Goal: Transaction & Acquisition: Purchase product/service

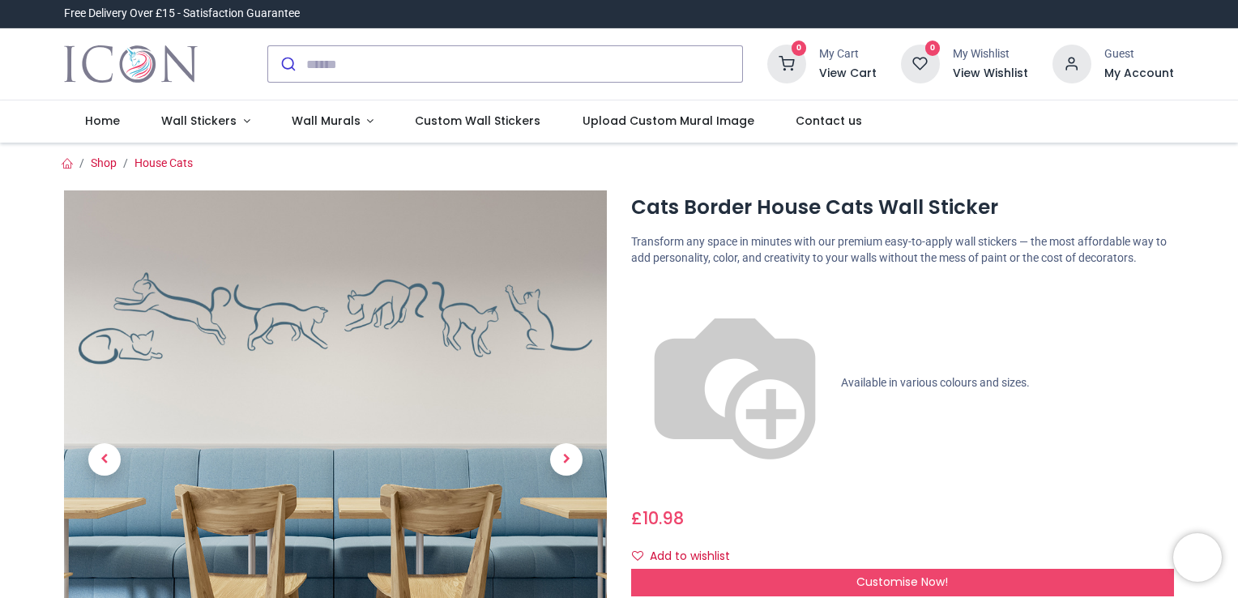
click at [872, 297] on p "Available in various colours and sizes." at bounding box center [902, 383] width 543 height 207
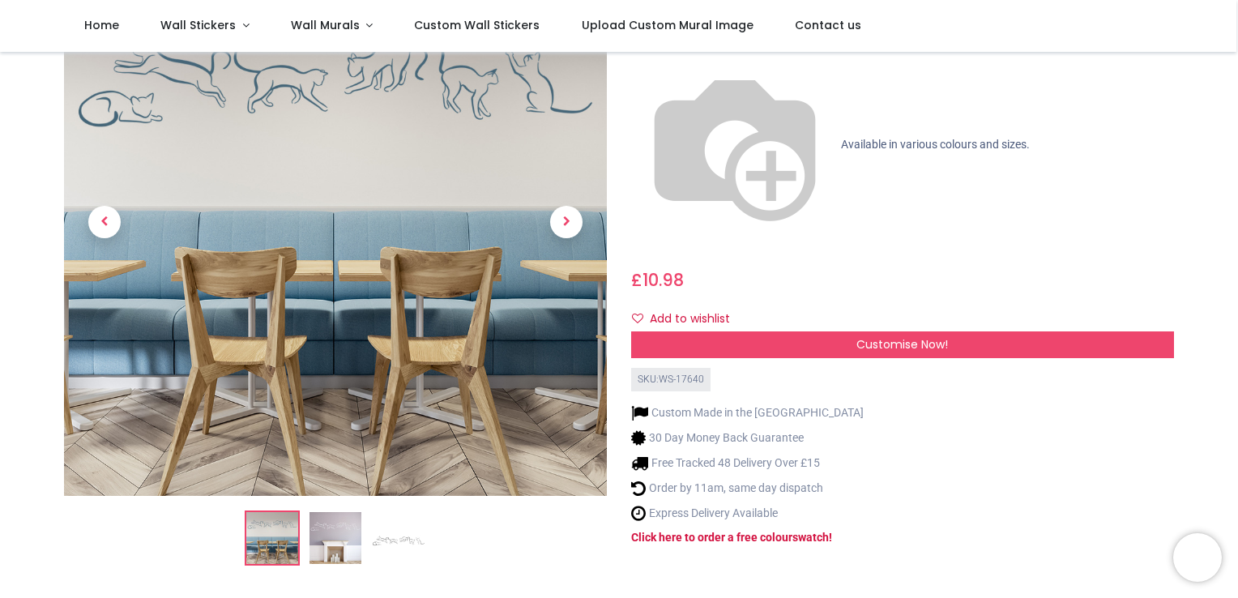
scroll to position [148, 0]
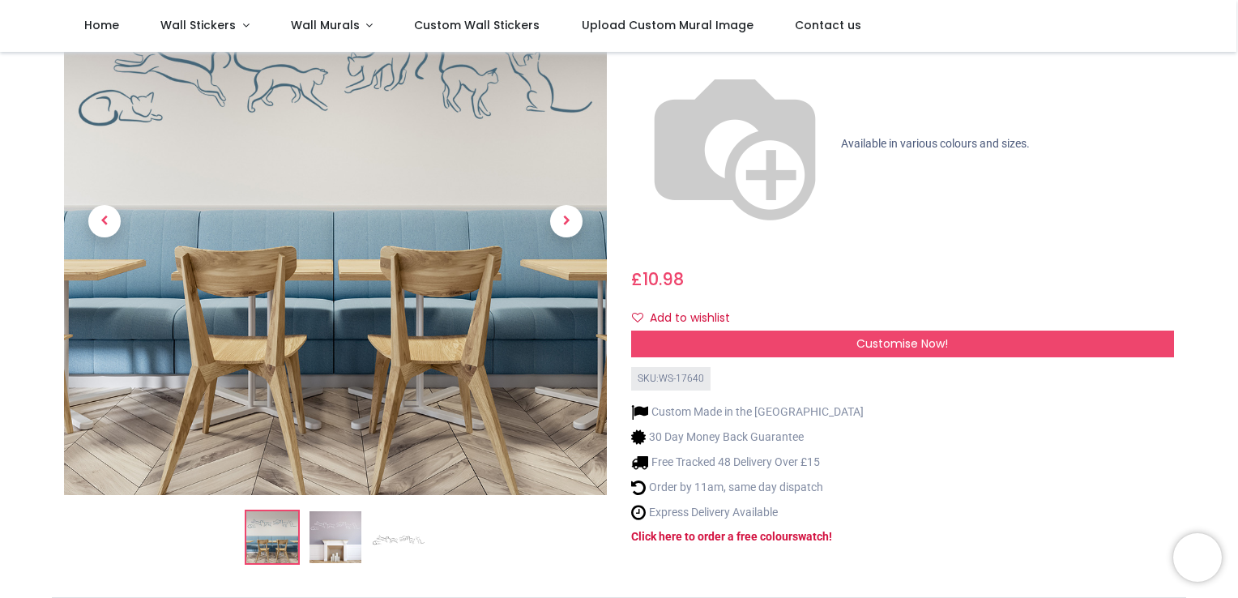
click at [919, 305] on div "Add to wishlist" at bounding box center [902, 319] width 543 height 28
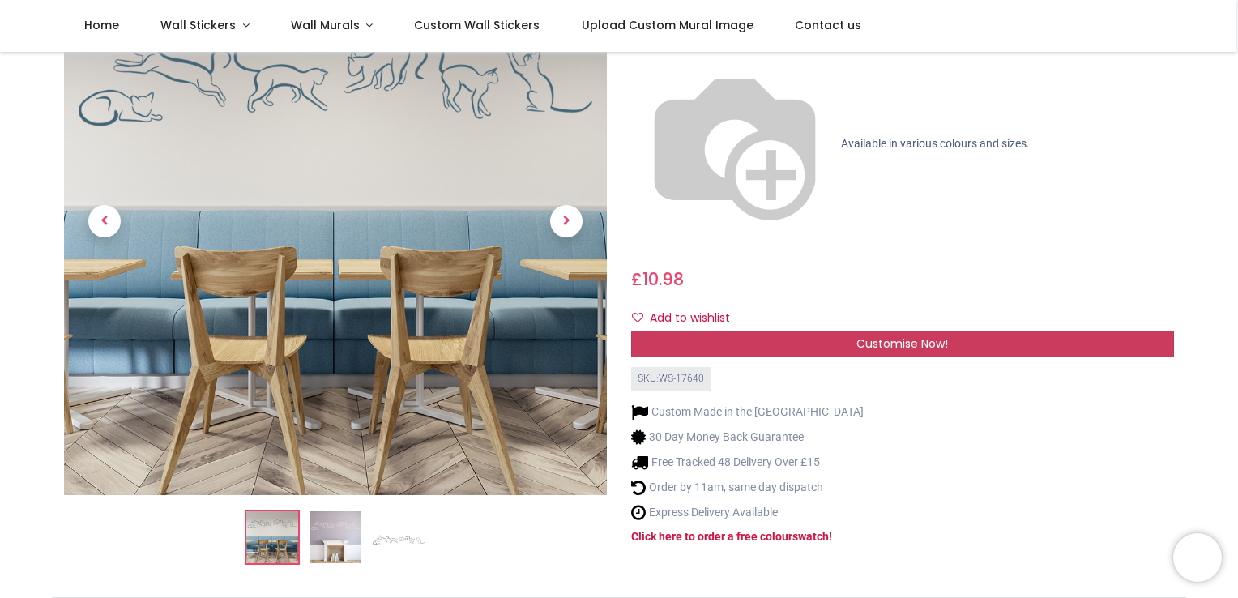
click at [925, 336] on span "Customise Now!" at bounding box center [903, 344] width 92 height 16
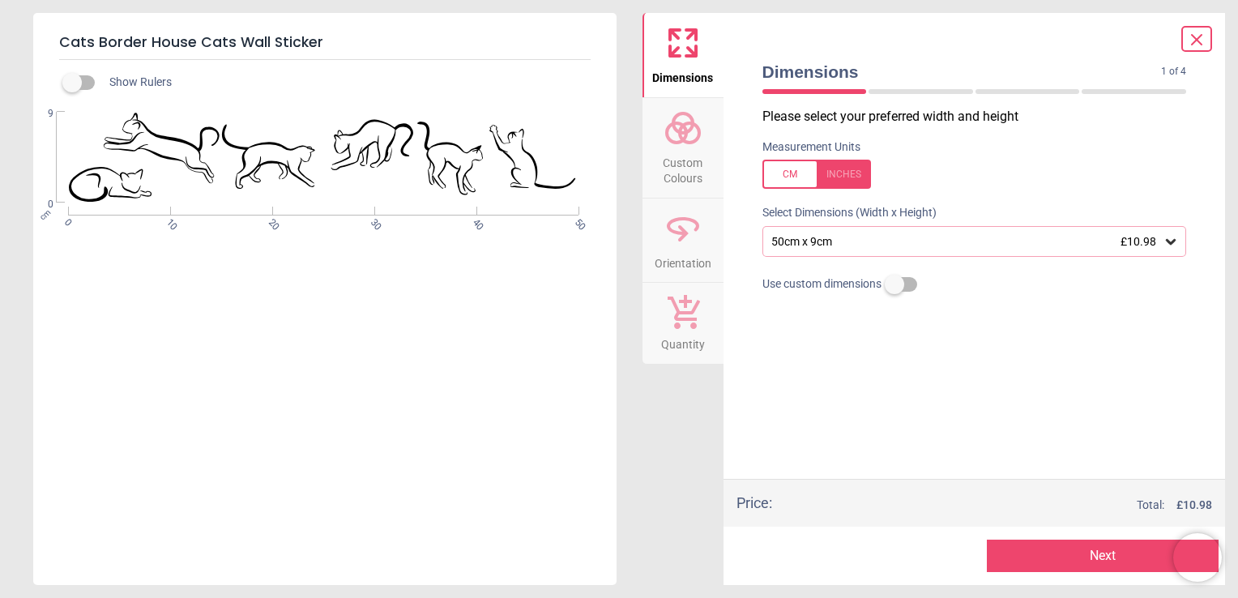
click at [680, 151] on span "Custom Colours" at bounding box center [683, 167] width 78 height 40
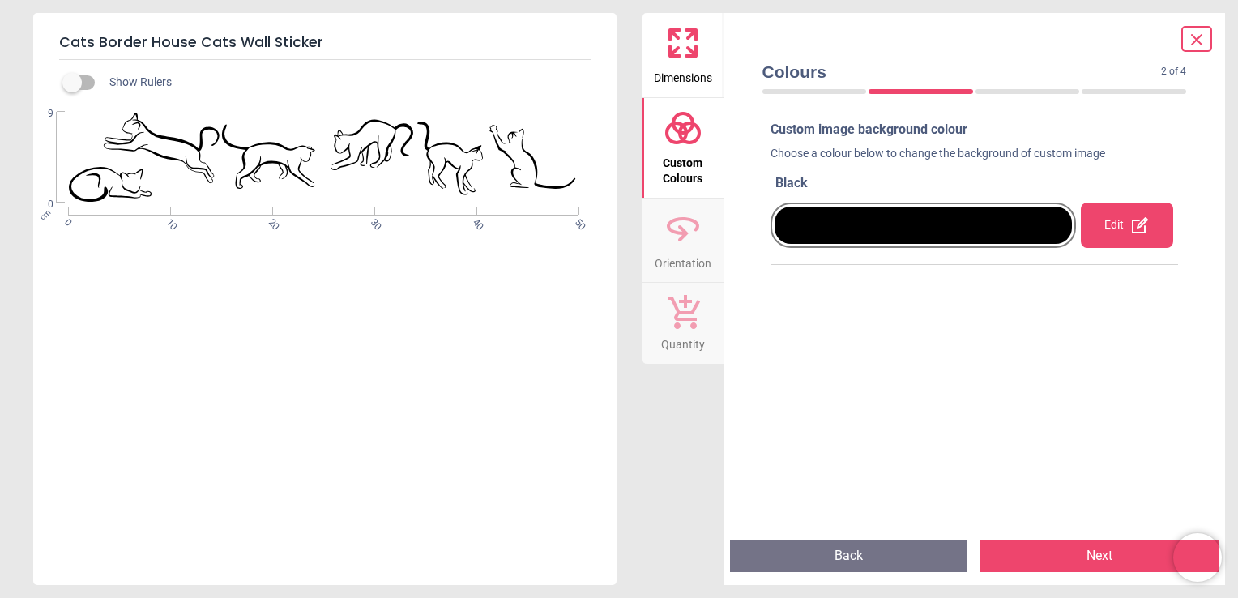
click at [1126, 209] on div "Edit" at bounding box center [1127, 225] width 92 height 45
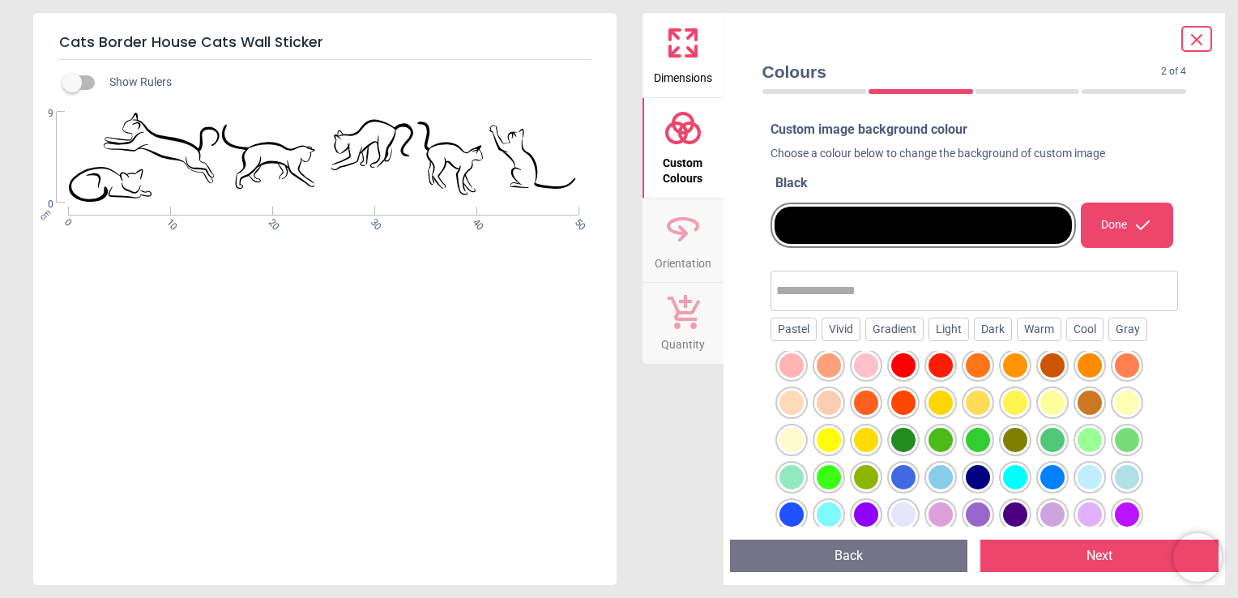
click at [1042, 400] on div at bounding box center [1053, 403] width 24 height 24
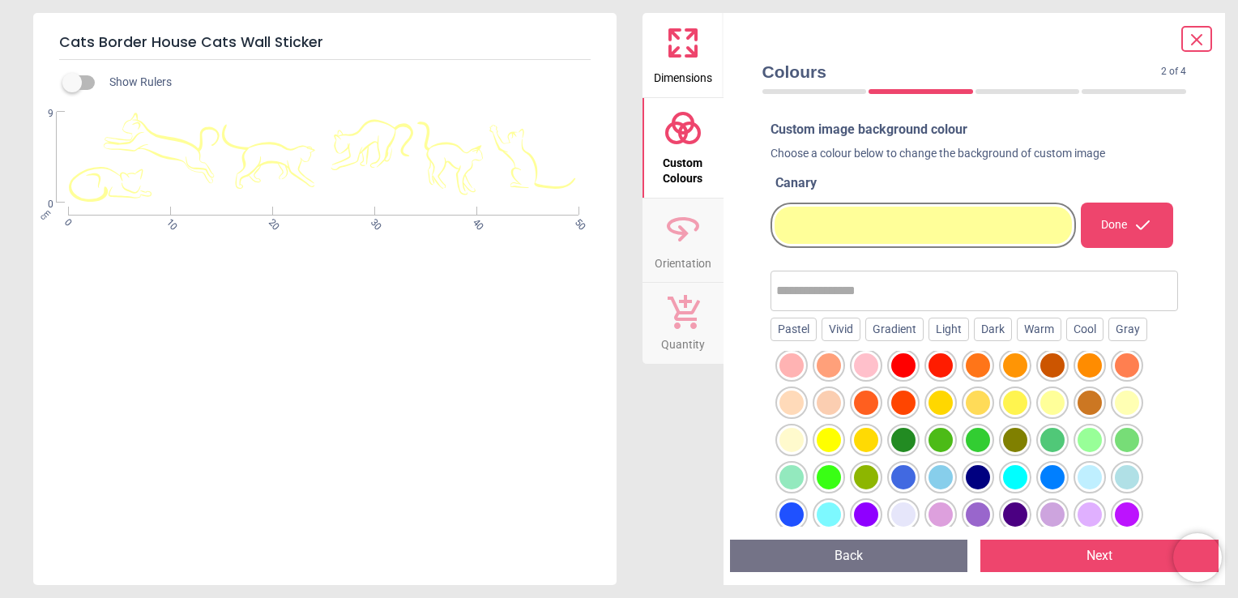
scroll to position [71, 0]
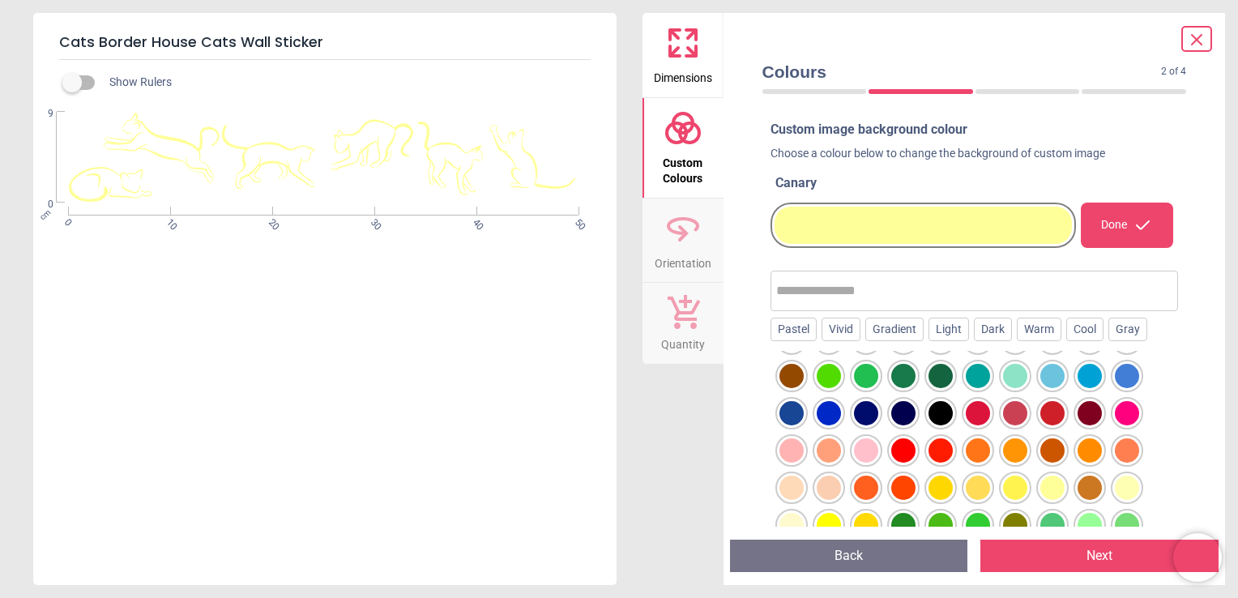
click at [982, 383] on div at bounding box center [978, 376] width 24 height 24
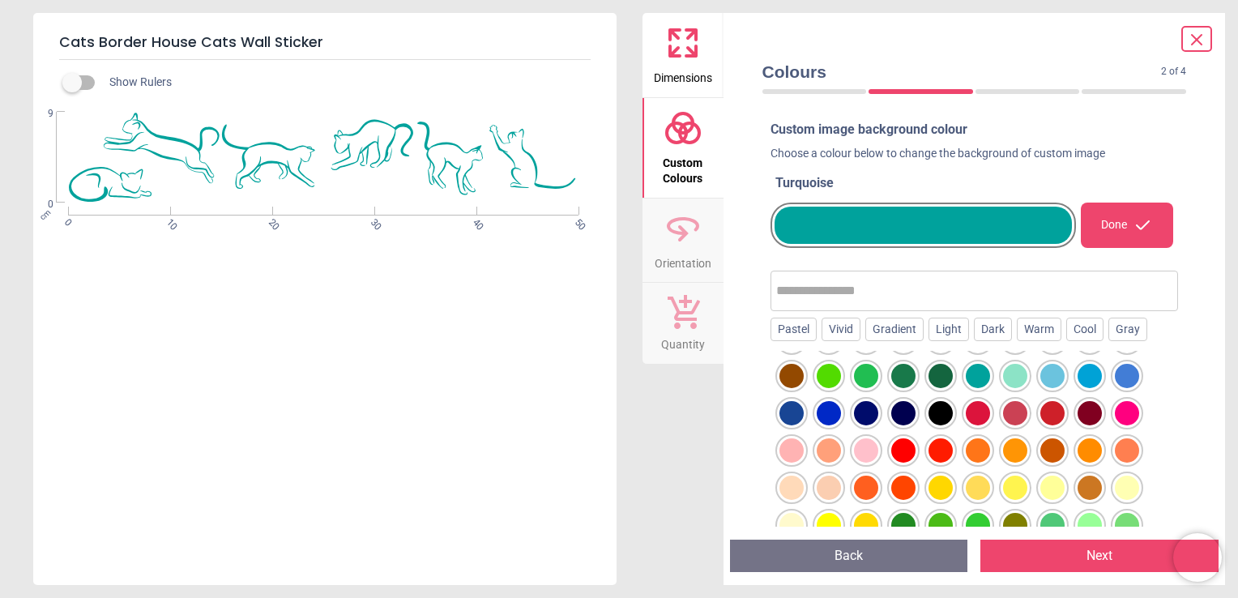
click at [1054, 553] on button "Next" at bounding box center [1100, 556] width 238 height 32
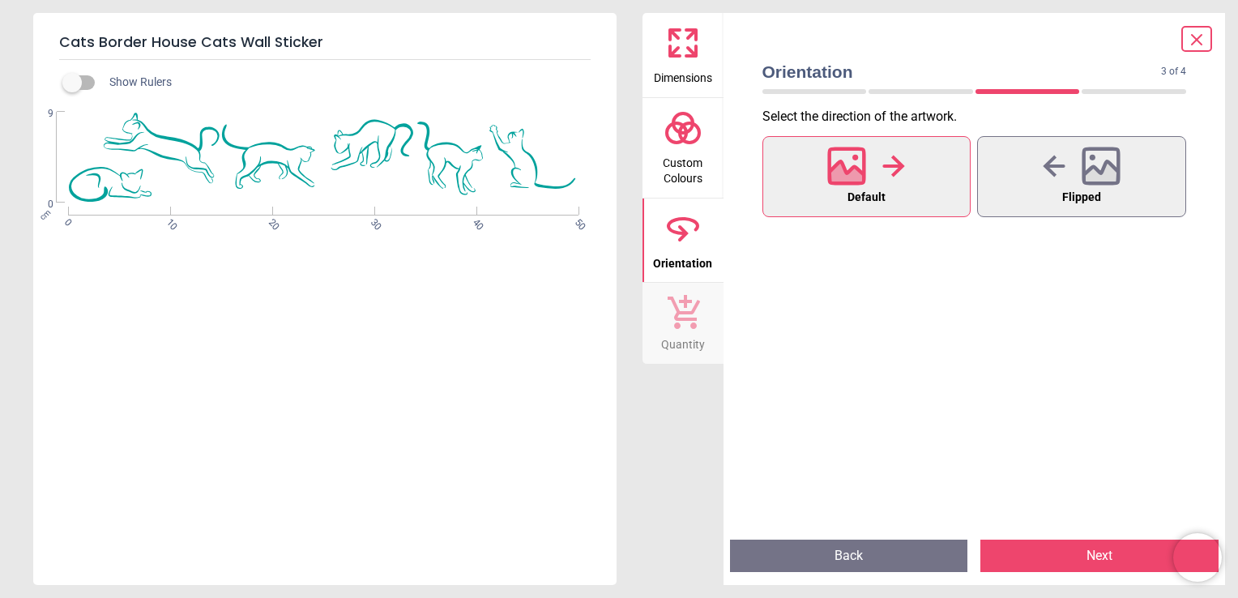
click at [935, 186] on button "Default" at bounding box center [867, 176] width 209 height 81
click at [1139, 200] on button "Flipped" at bounding box center [1081, 176] width 209 height 81
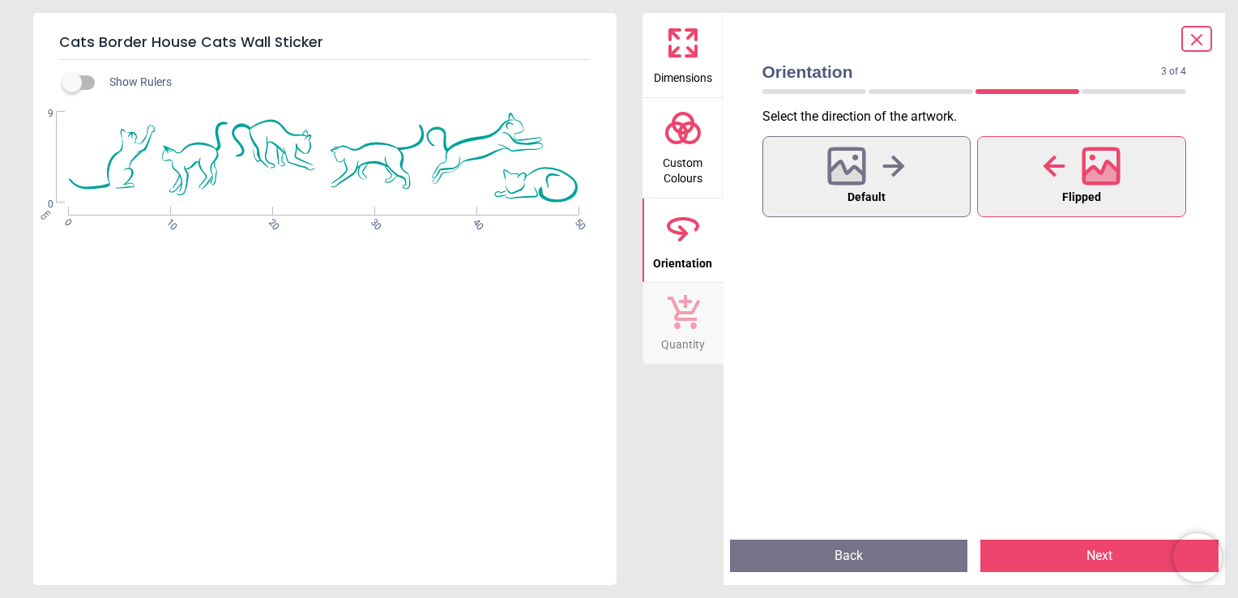
click at [1139, 200] on button "Flipped" at bounding box center [1081, 176] width 209 height 81
click at [1201, 36] on icon at bounding box center [1197, 40] width 10 height 10
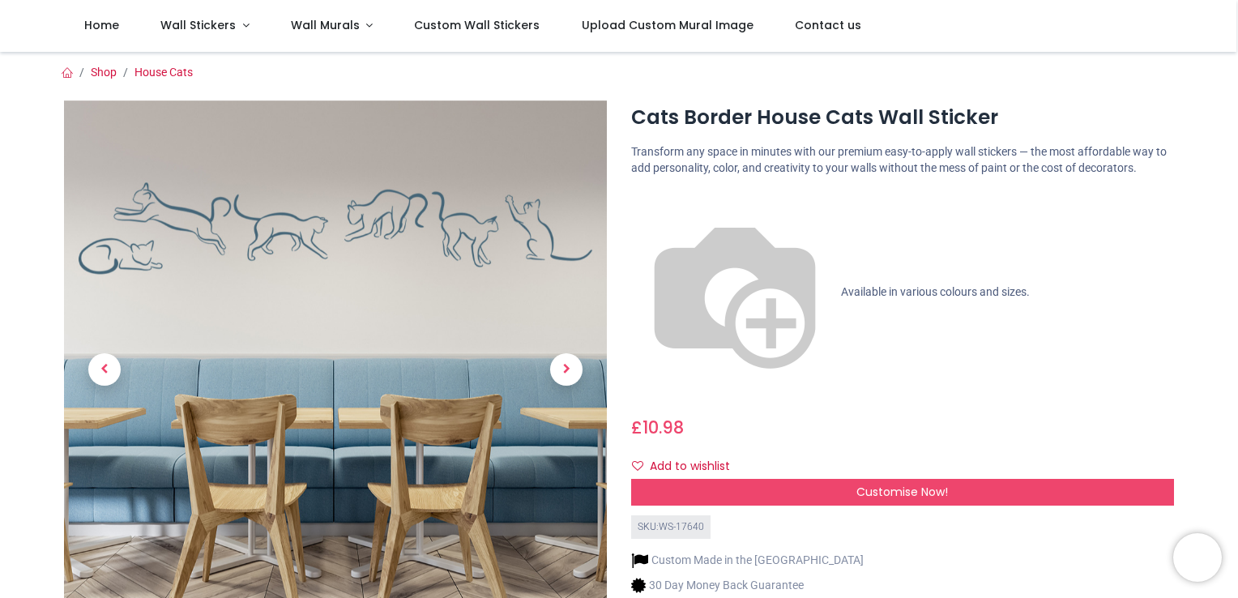
scroll to position [233, 0]
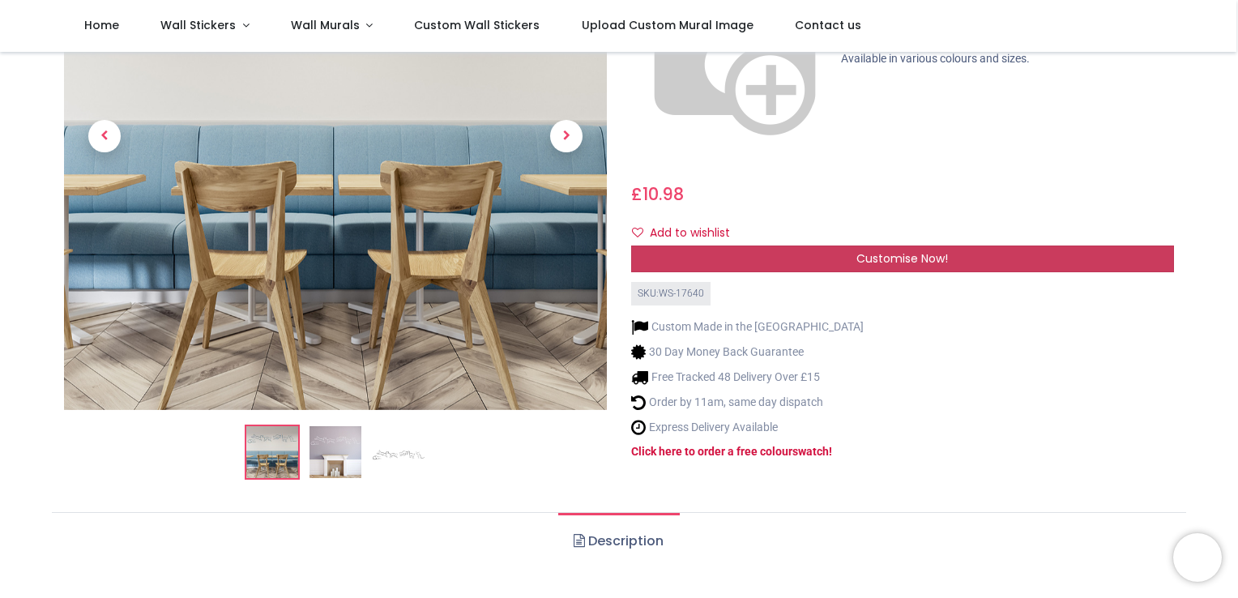
click at [940, 250] on span "Customise Now!" at bounding box center [903, 258] width 92 height 16
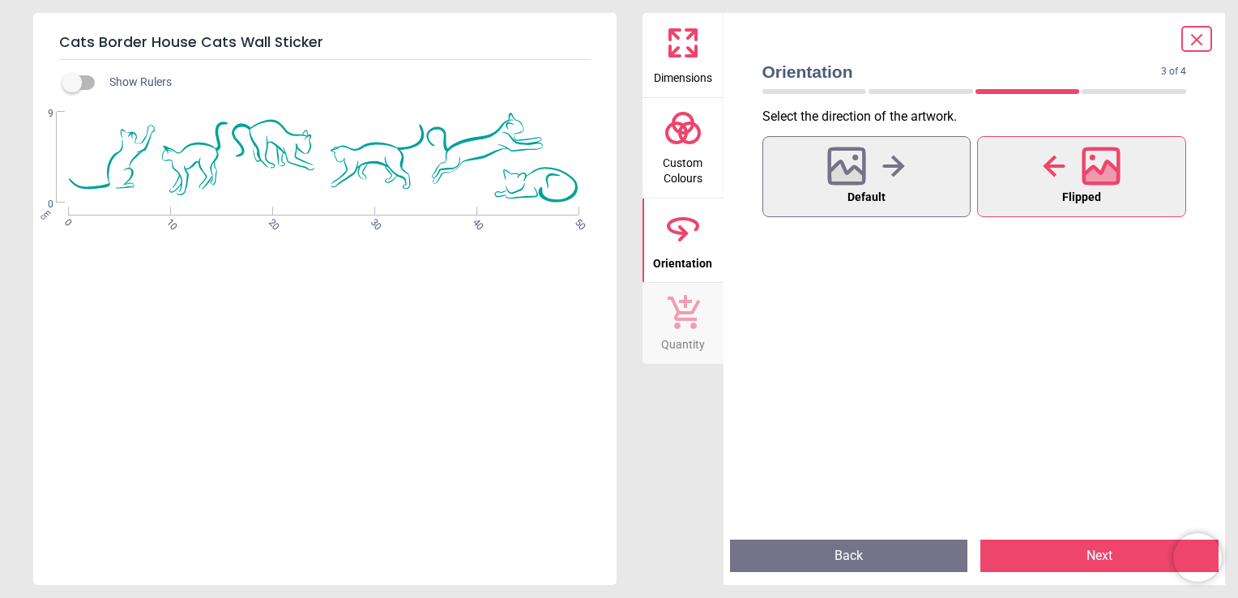
click at [1044, 568] on button "Next" at bounding box center [1100, 556] width 238 height 32
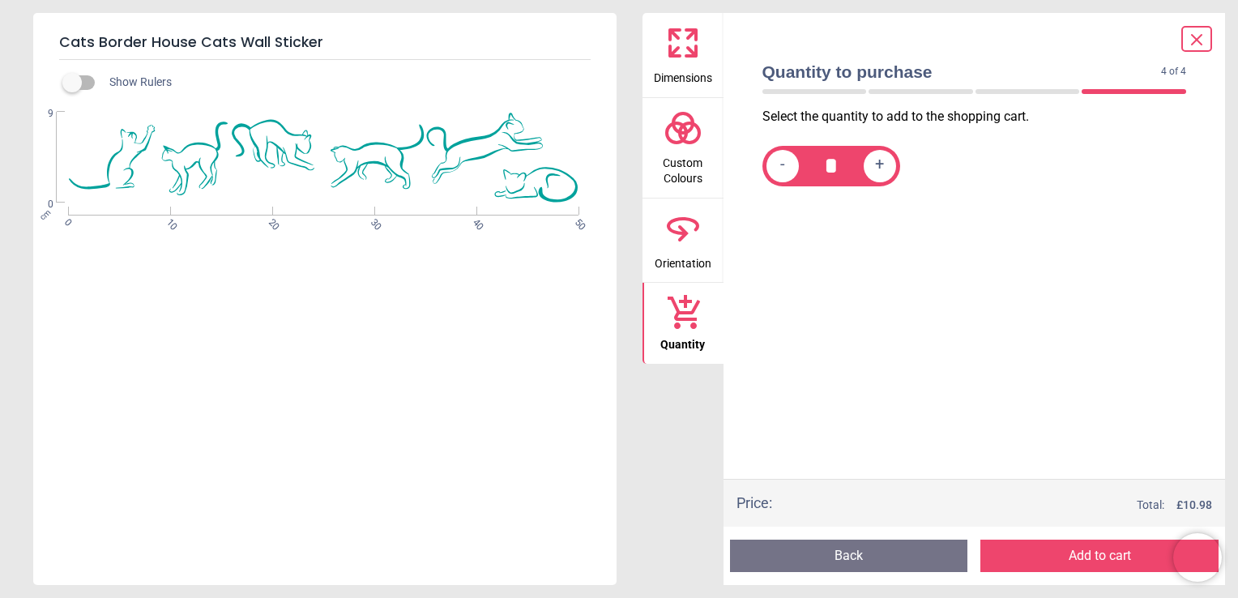
click at [728, 71] on div "Quantity to purchase 4 of 4 4 of 5 Select the quantity to add to the shopping c…" at bounding box center [975, 299] width 502 height 572
click at [707, 64] on span "Dimensions" at bounding box center [683, 74] width 58 height 24
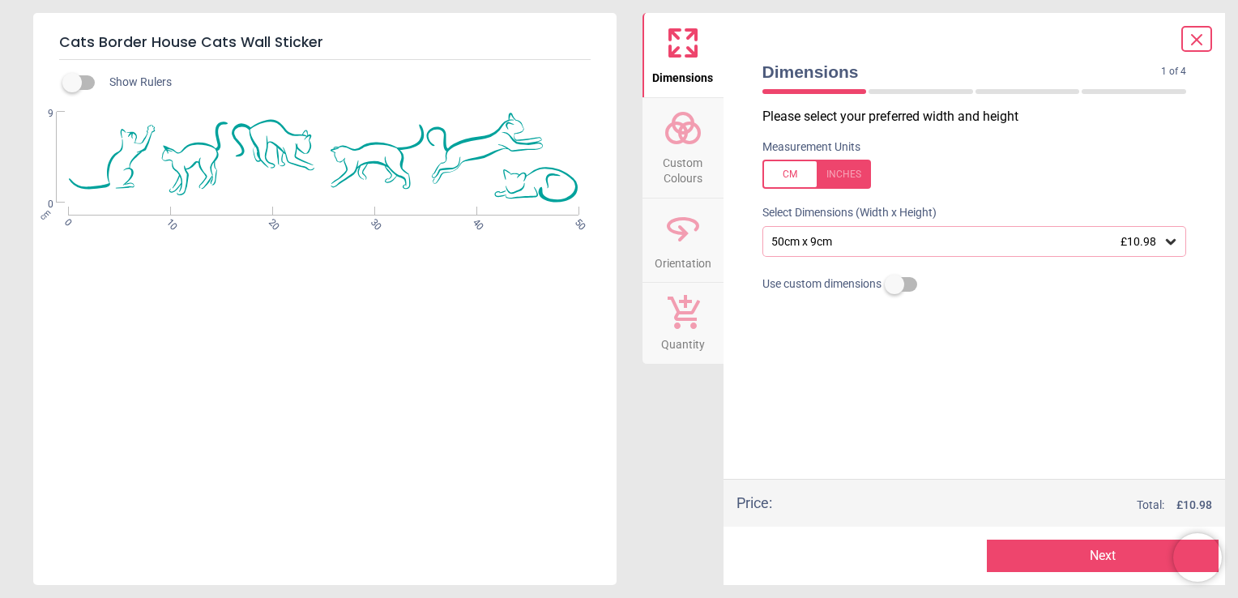
click at [868, 256] on div "50cm x 9cm £10.98" at bounding box center [975, 241] width 425 height 31
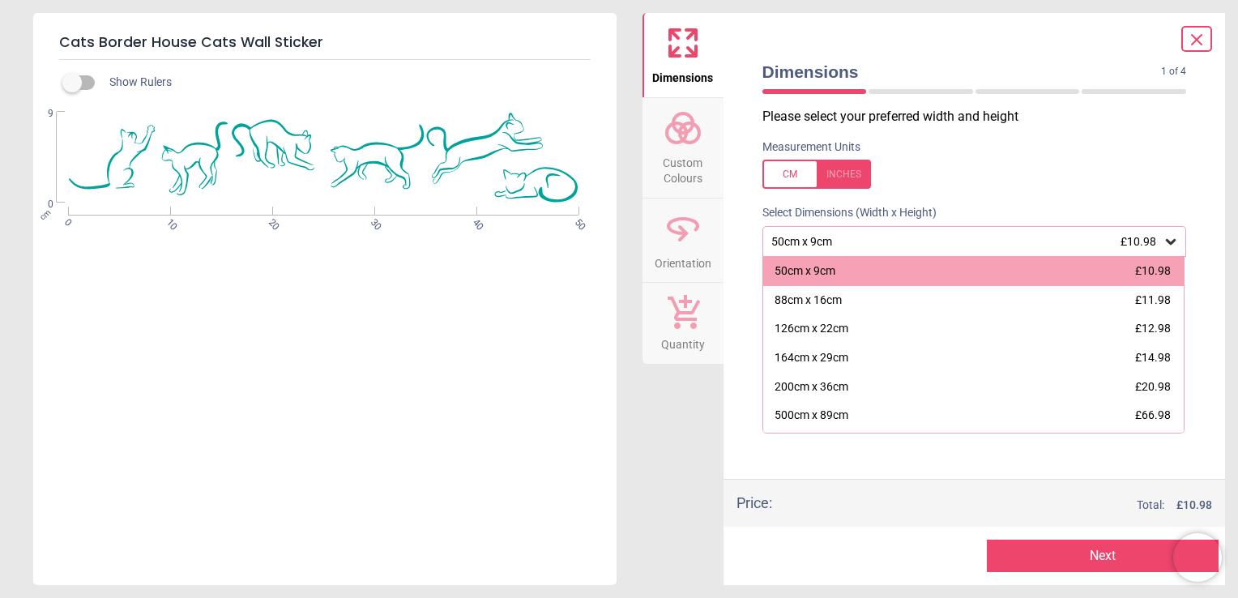
click at [1128, 100] on div "Dimensions 1 of 4 1 of 5" at bounding box center [975, 80] width 451 height 56
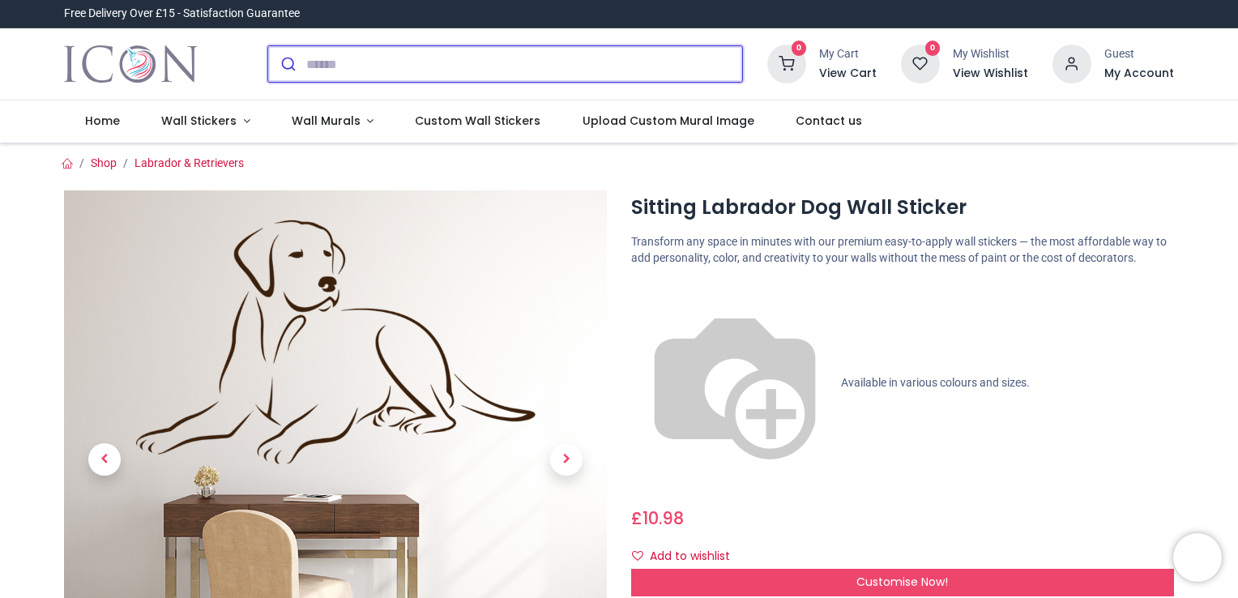
click at [383, 80] on input "search" at bounding box center [524, 64] width 436 height 36
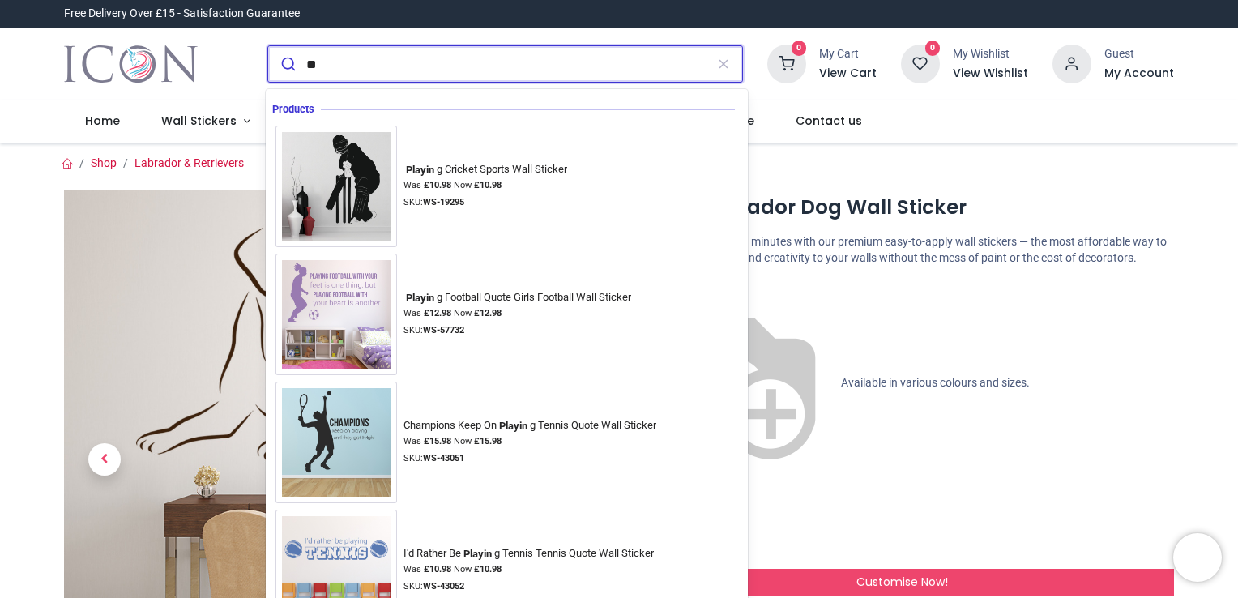
type input "*"
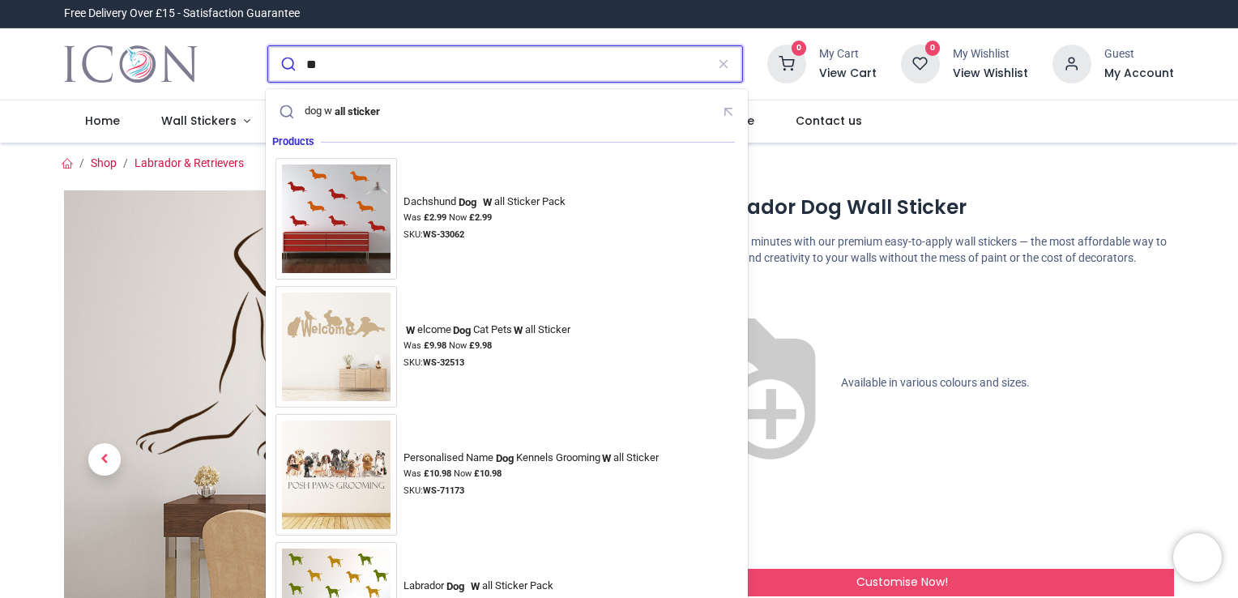
type input "*"
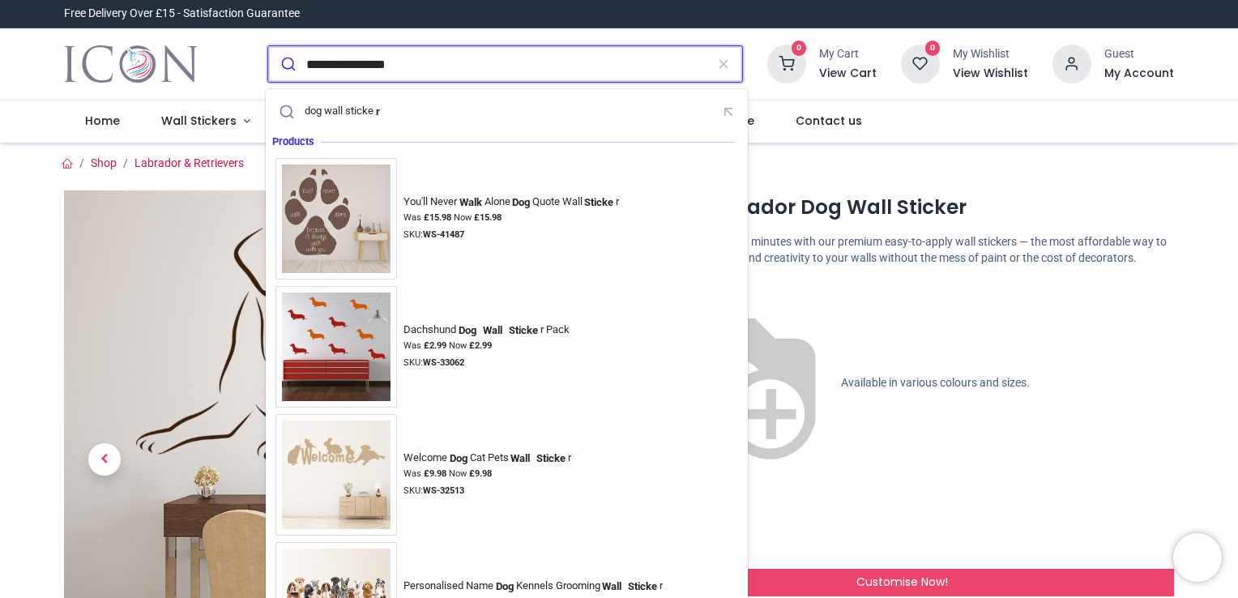
type input "**********"
click at [268, 46] on button "submit" at bounding box center [287, 64] width 38 height 36
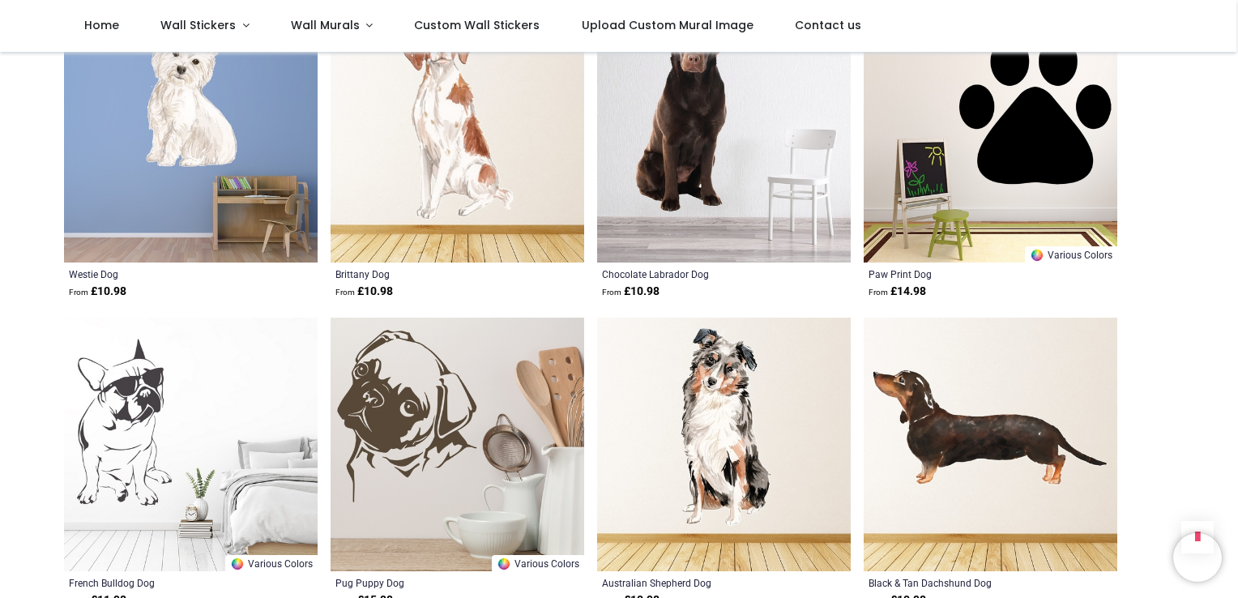
scroll to position [1656, 0]
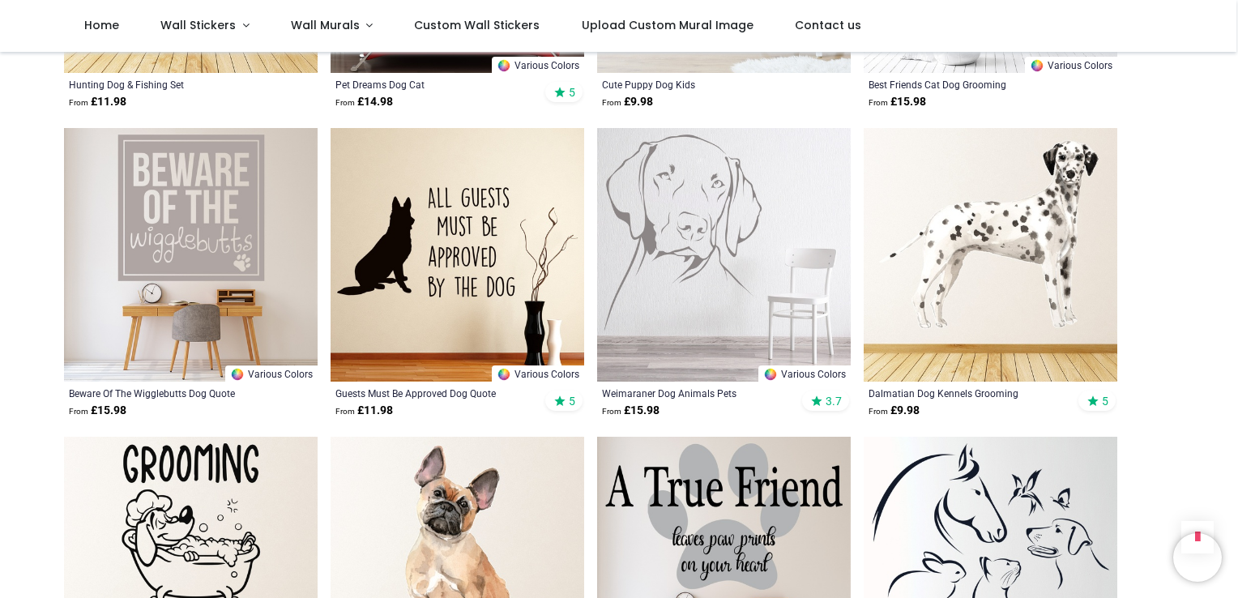
scroll to position [3024, 0]
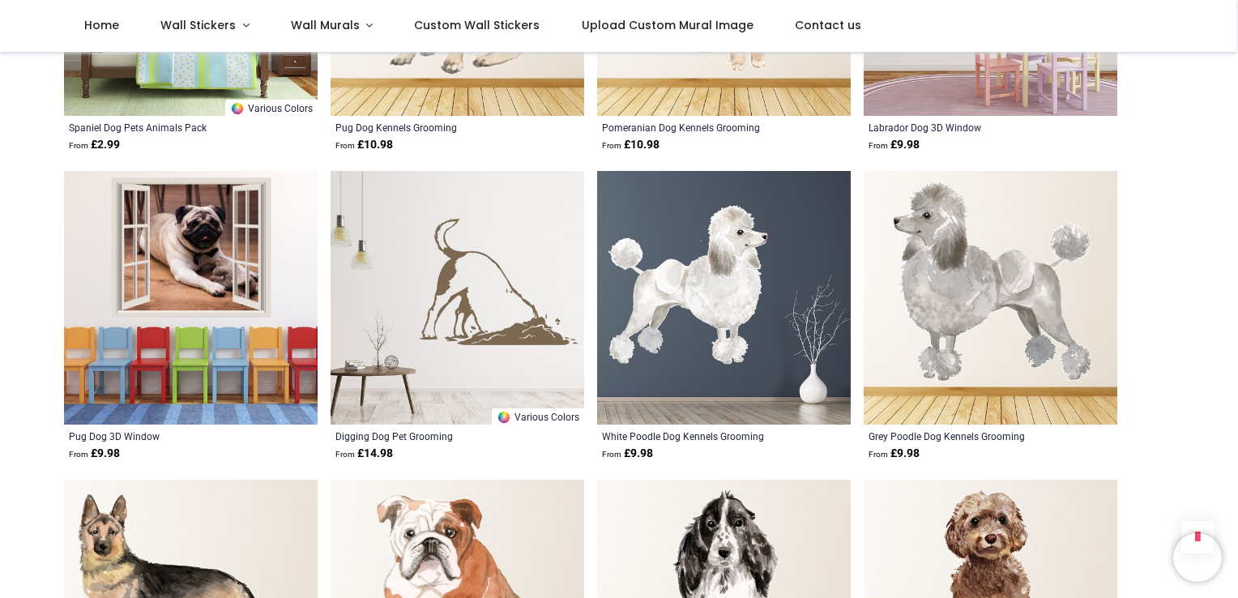
scroll to position [6564, 0]
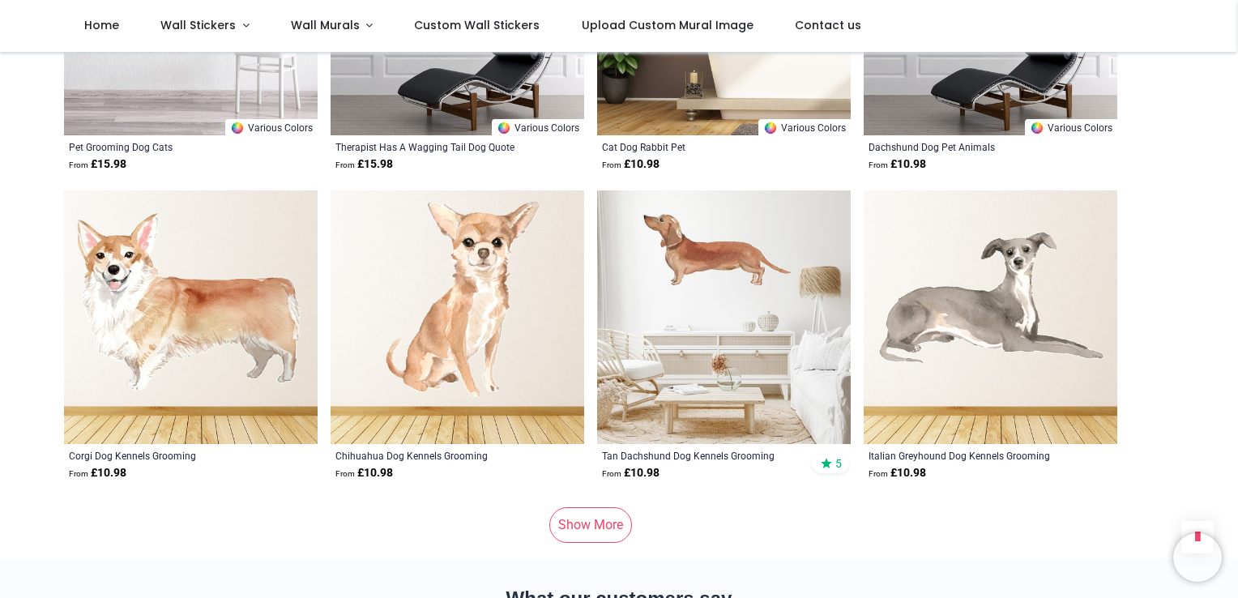
scroll to position [10594, 0]
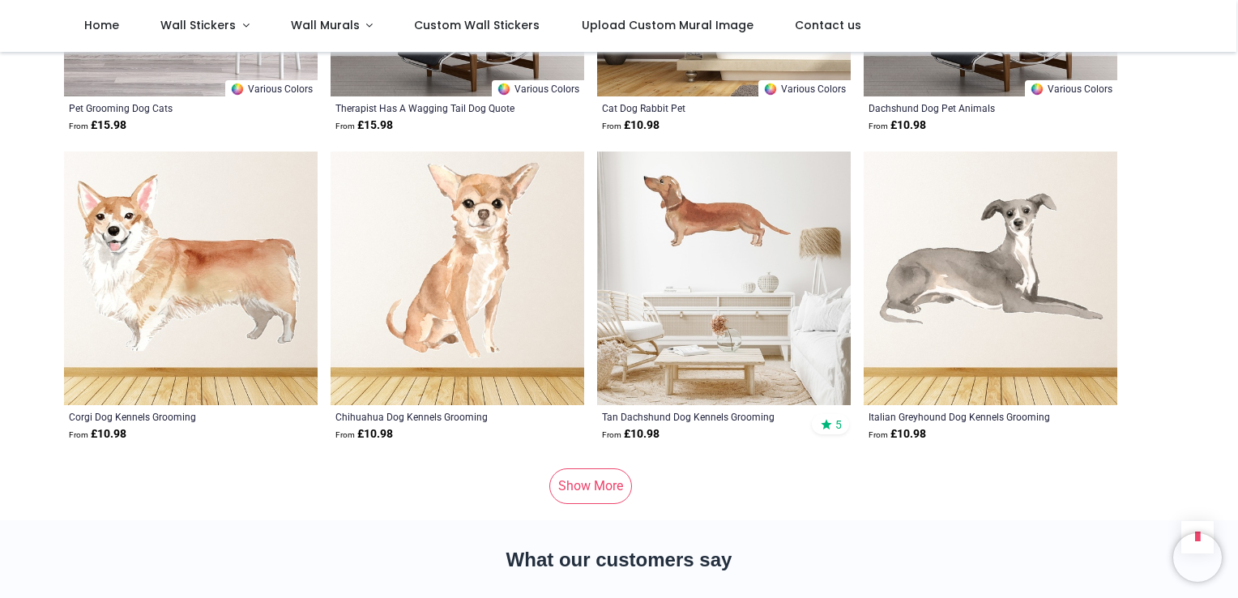
click at [606, 468] on link "Show More" at bounding box center [590, 486] width 83 height 36
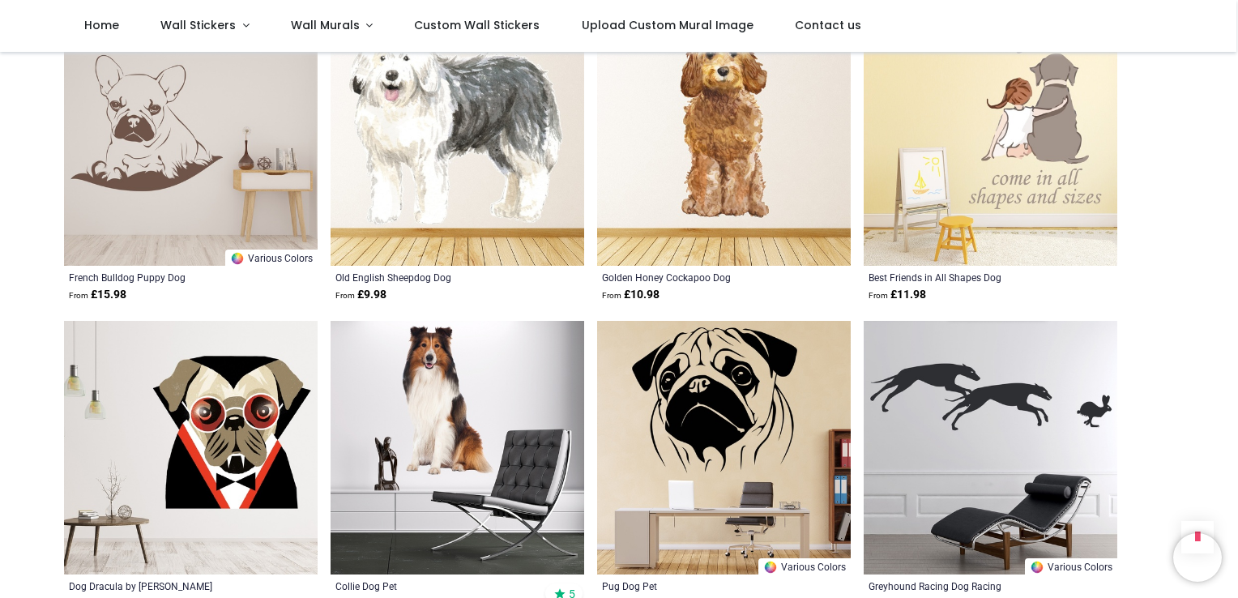
scroll to position [12591, 0]
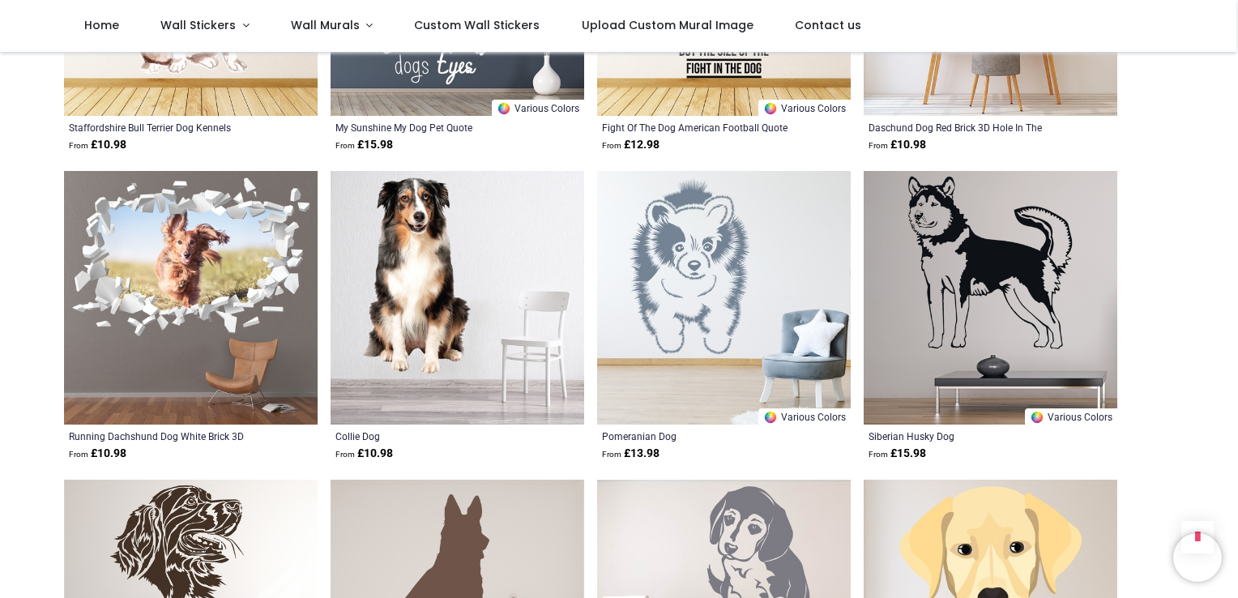
scroll to position [14291, 0]
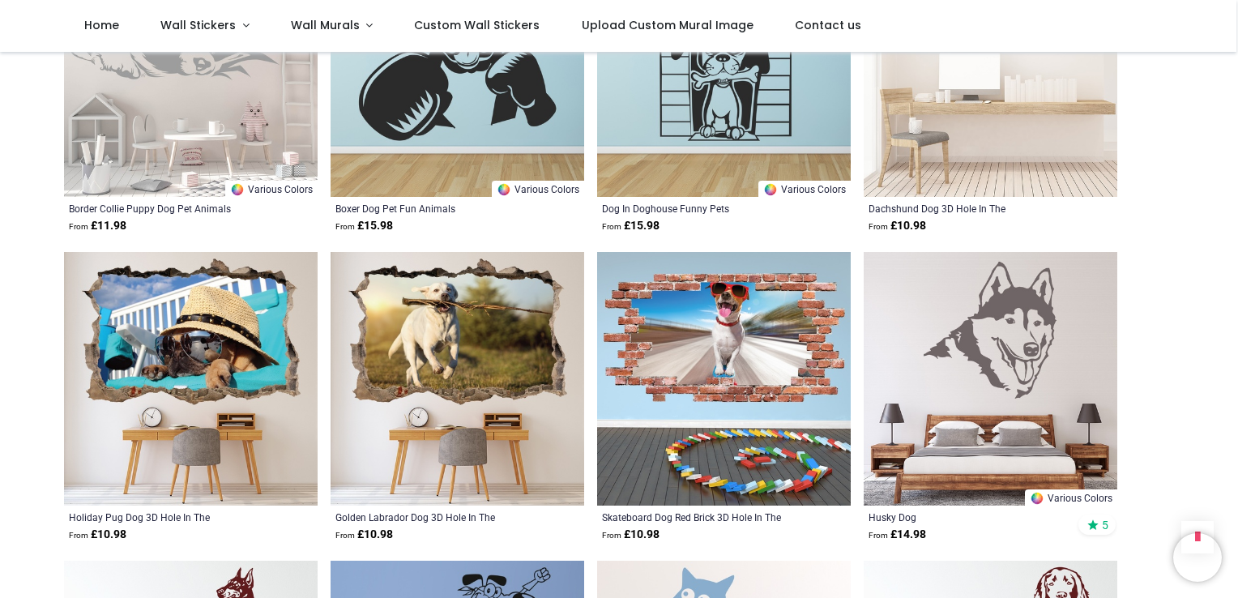
scroll to position [17047, 0]
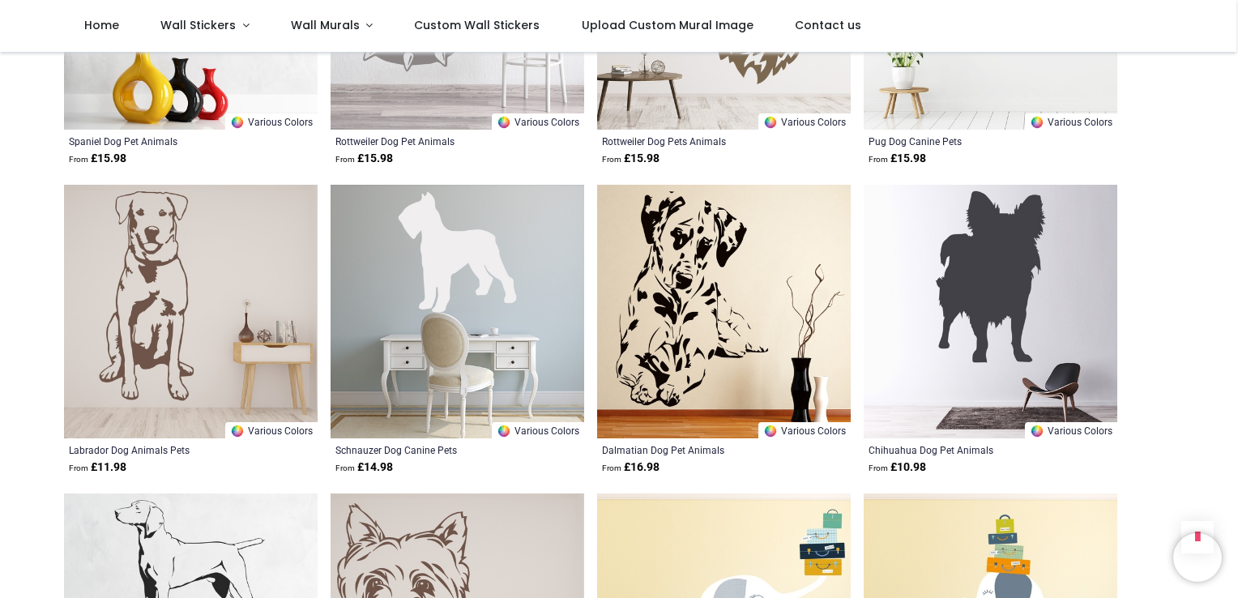
scroll to position [19112, 0]
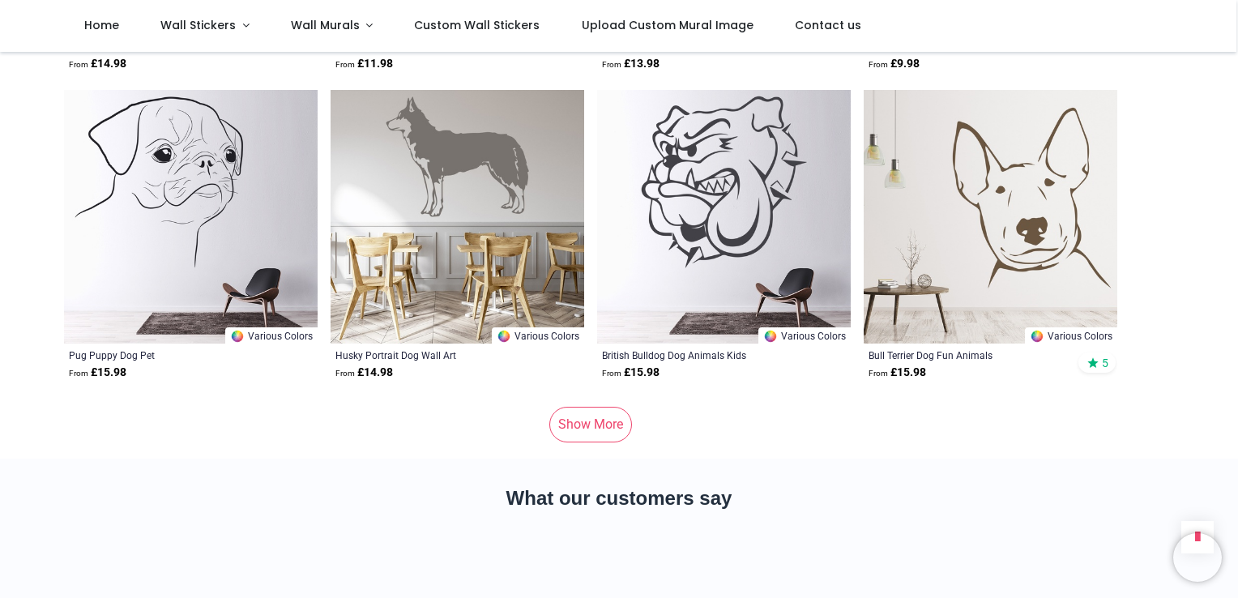
scroll to position [21463, 0]
click at [631, 406] on link "Show More" at bounding box center [590, 424] width 83 height 36
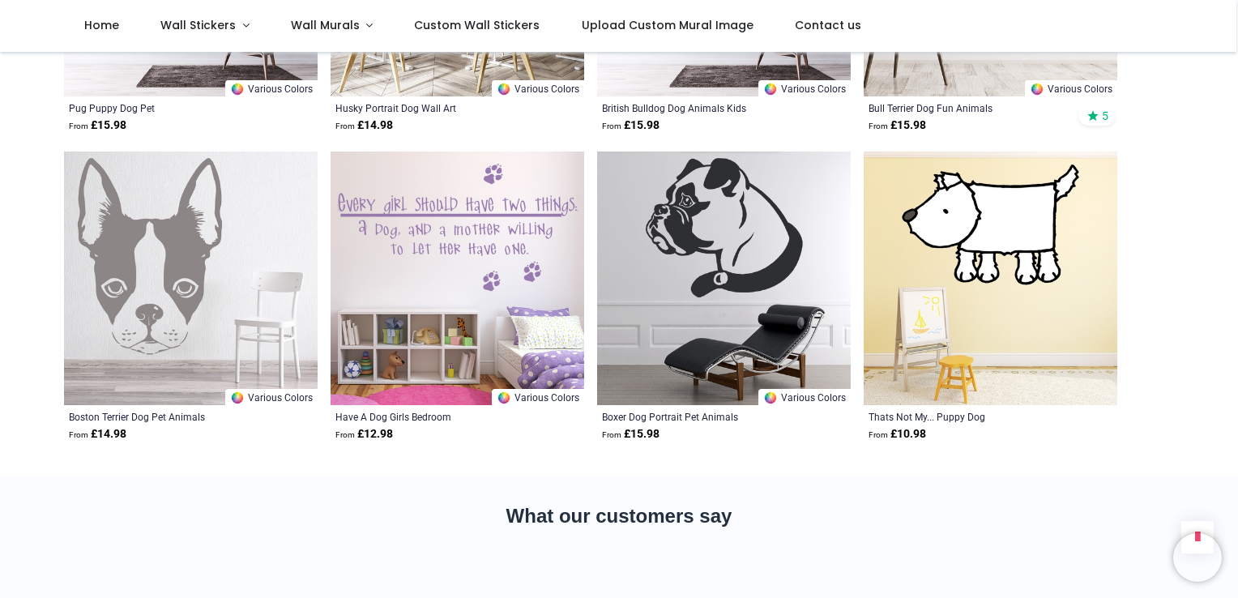
scroll to position [21893, 0]
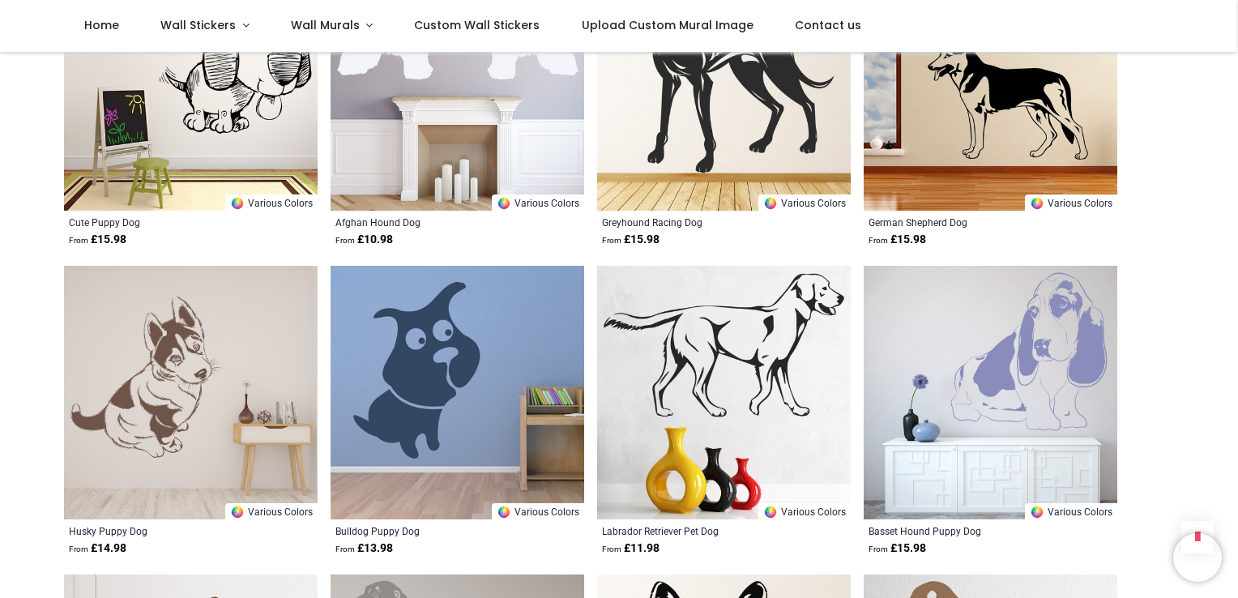
scroll to position [17640, 0]
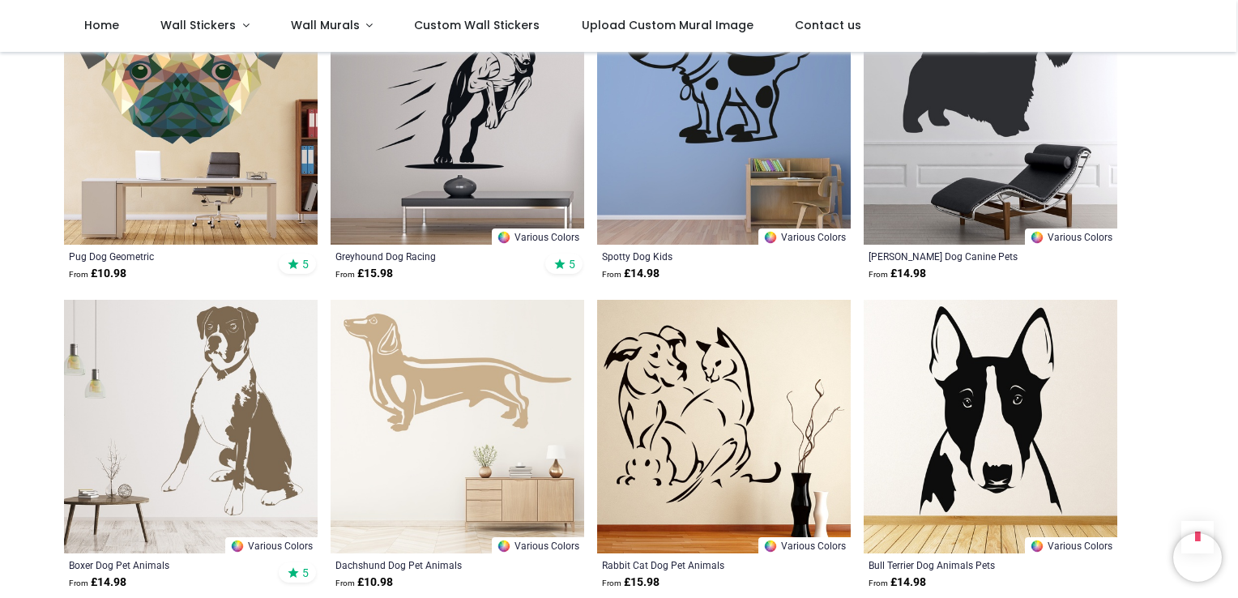
scroll to position [16003, 0]
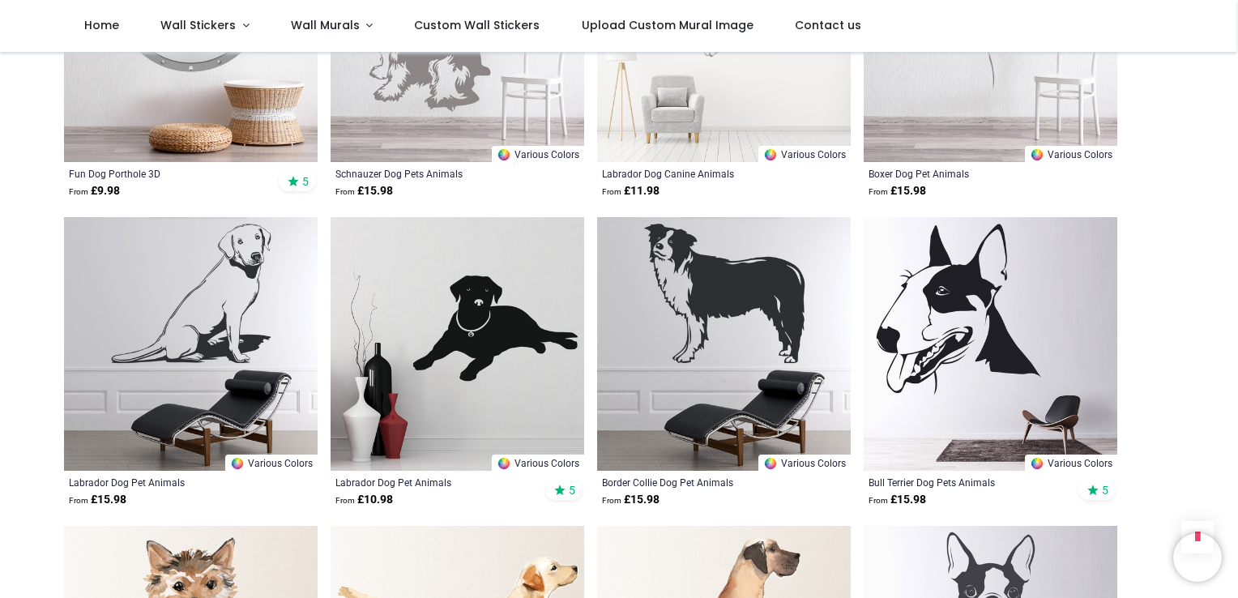
scroll to position [13293, 0]
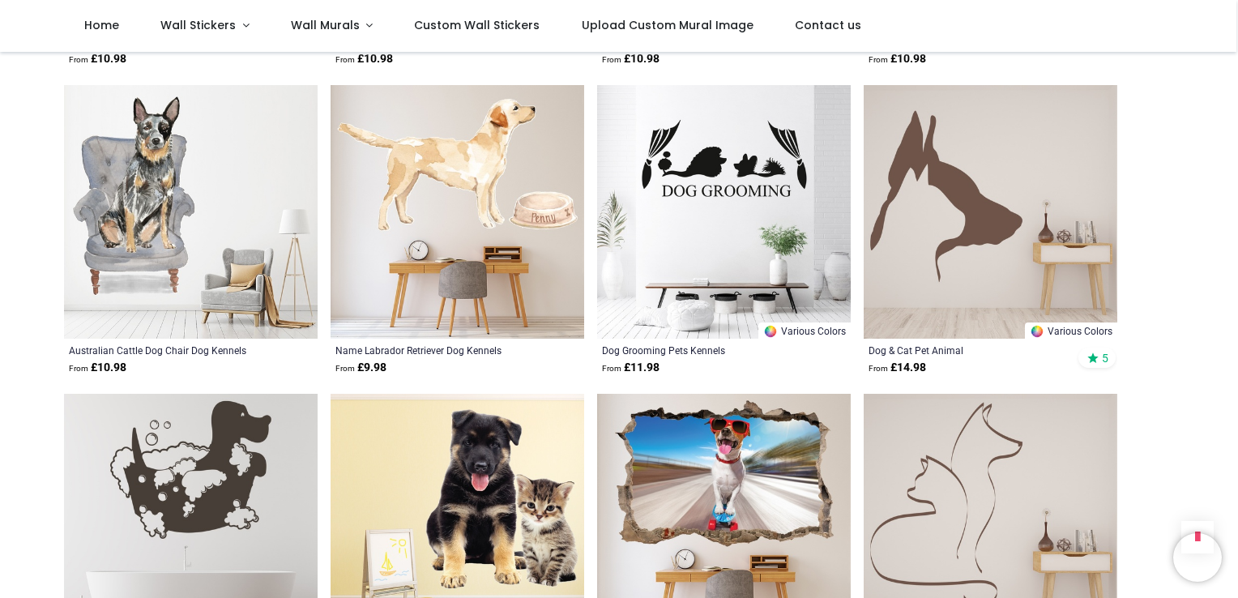
scroll to position [11216, 0]
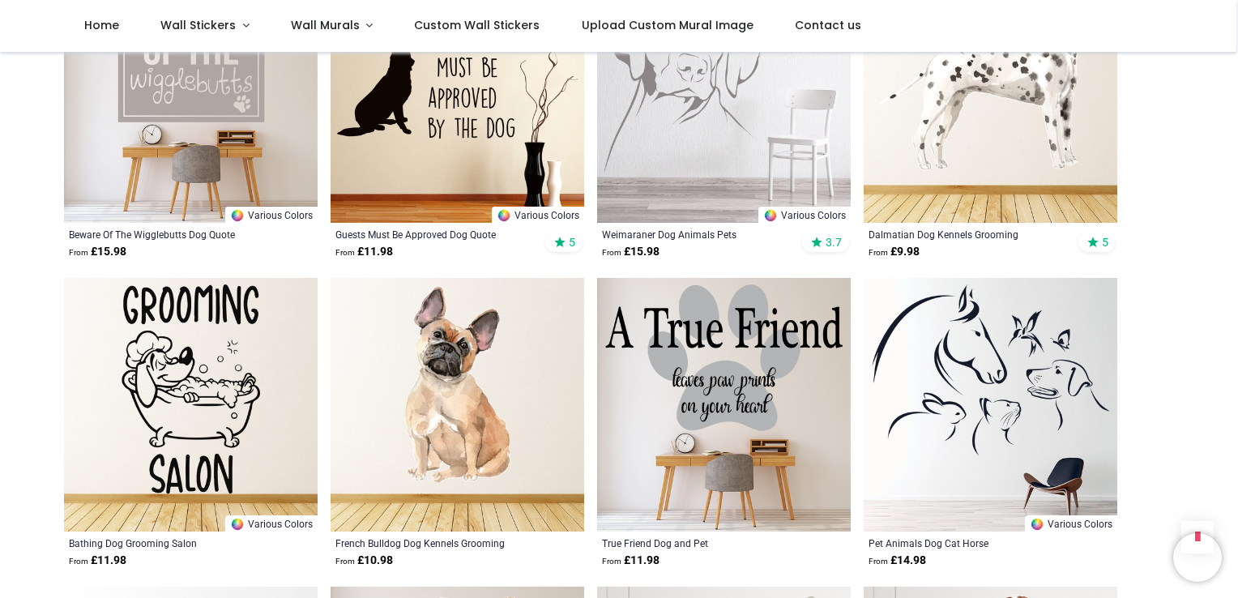
scroll to position [2736, 0]
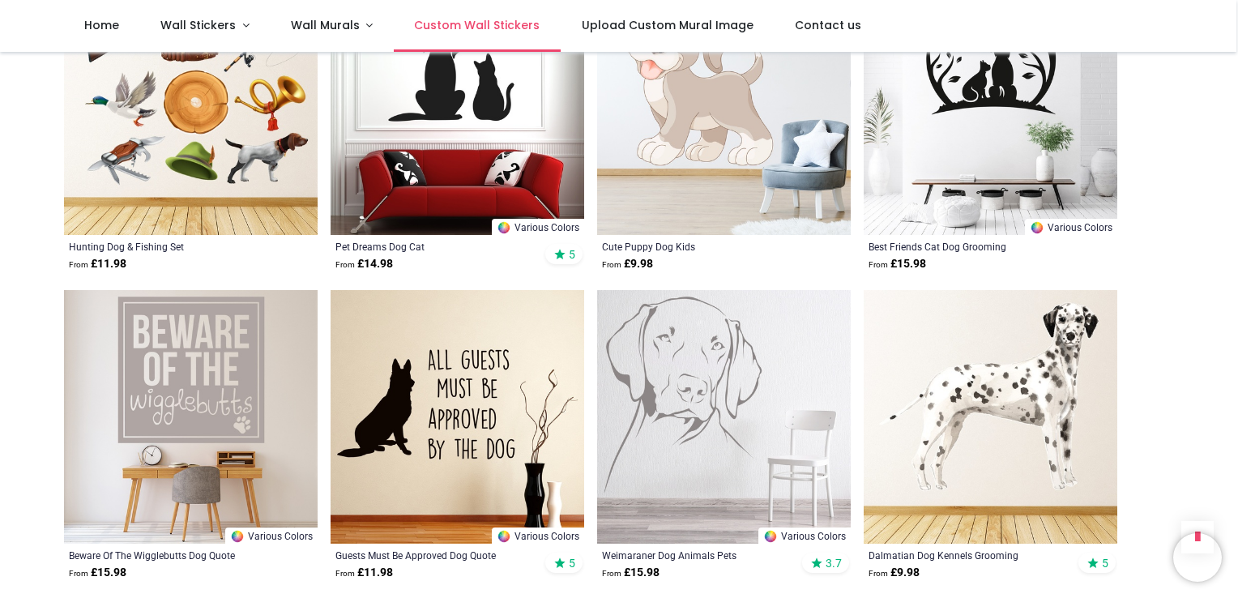
click at [456, 37] on link "Custom Wall Stickers" at bounding box center [477, 26] width 167 height 52
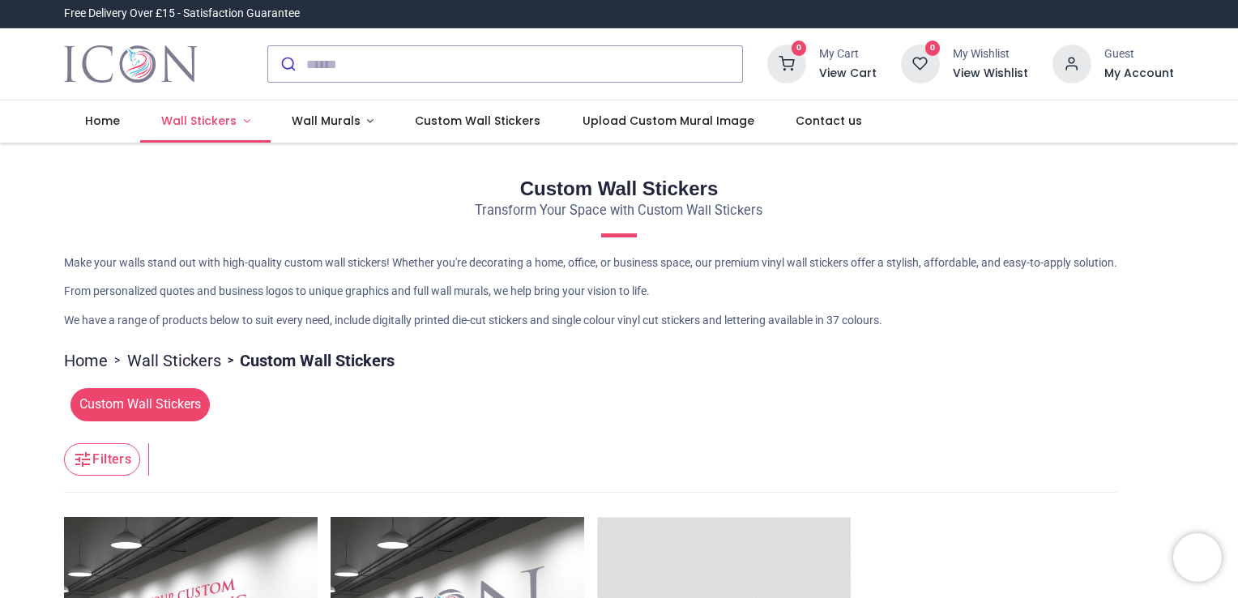
click at [190, 111] on link "Wall Stickers" at bounding box center [205, 121] width 130 height 42
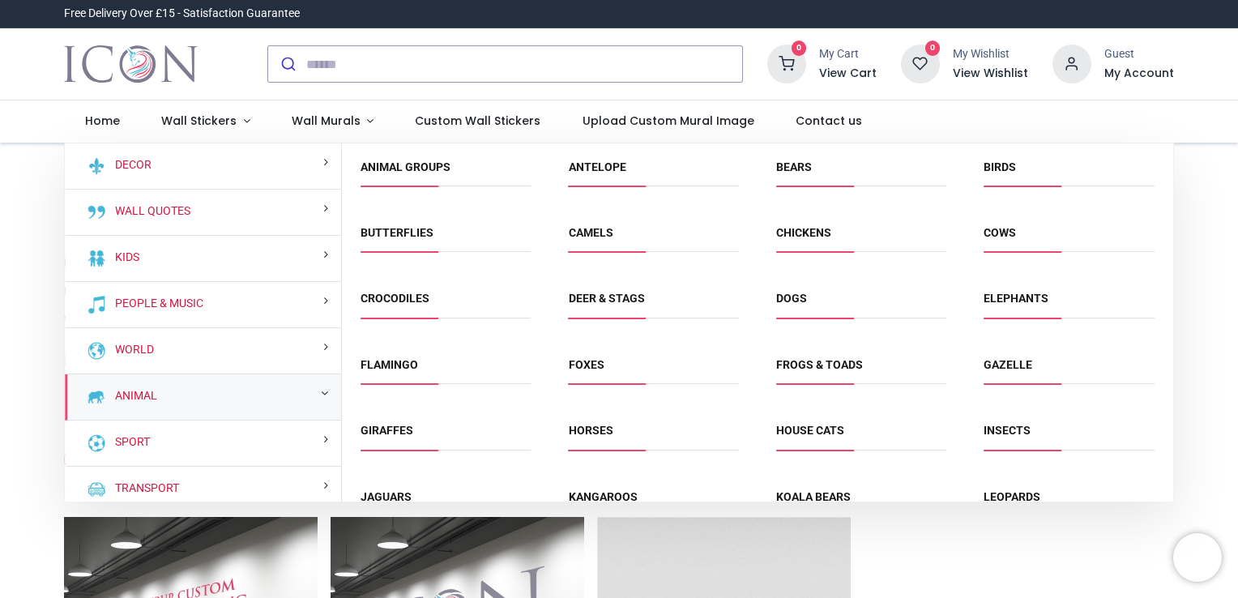
click at [825, 309] on span "Dogs" at bounding box center [861, 304] width 170 height 27
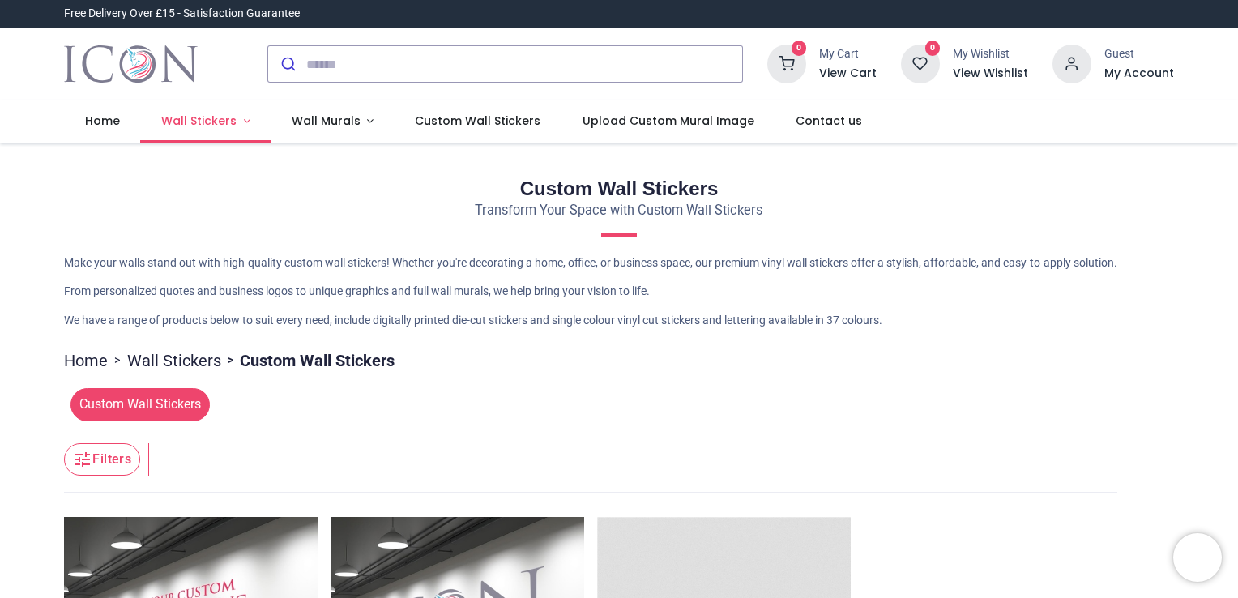
click at [218, 122] on span "Wall Stickers" at bounding box center [198, 121] width 75 height 16
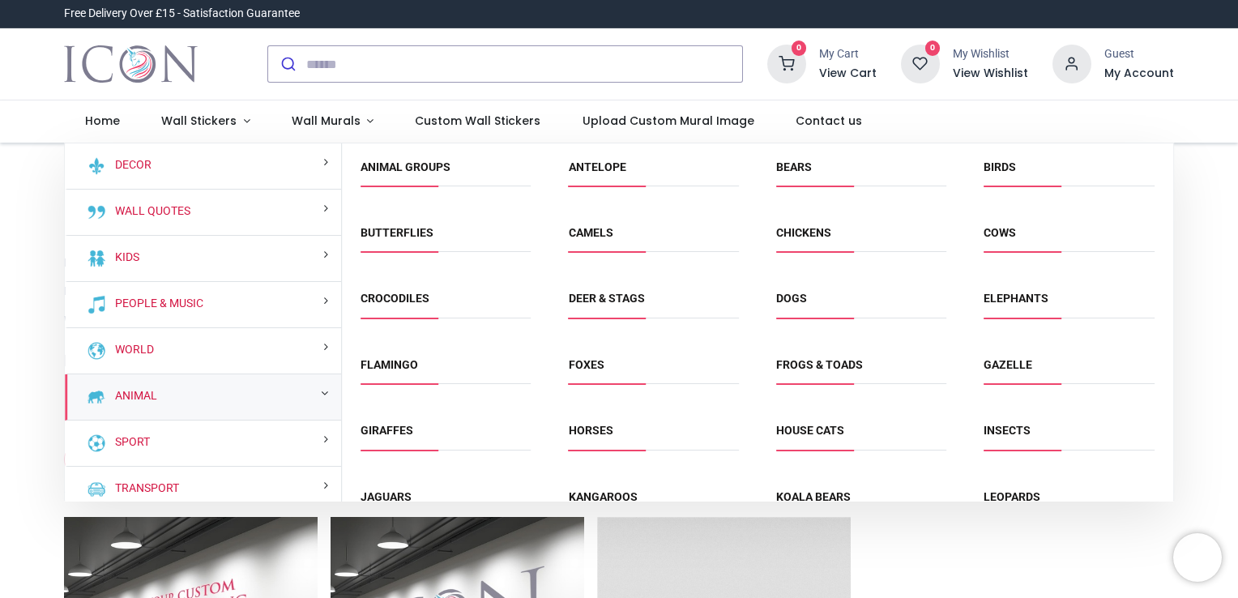
click at [224, 378] on div "Animal" at bounding box center [203, 397] width 276 height 46
click at [241, 405] on div "Animal" at bounding box center [203, 397] width 276 height 46
click at [407, 166] on link "Animal Groups" at bounding box center [406, 166] width 90 height 13
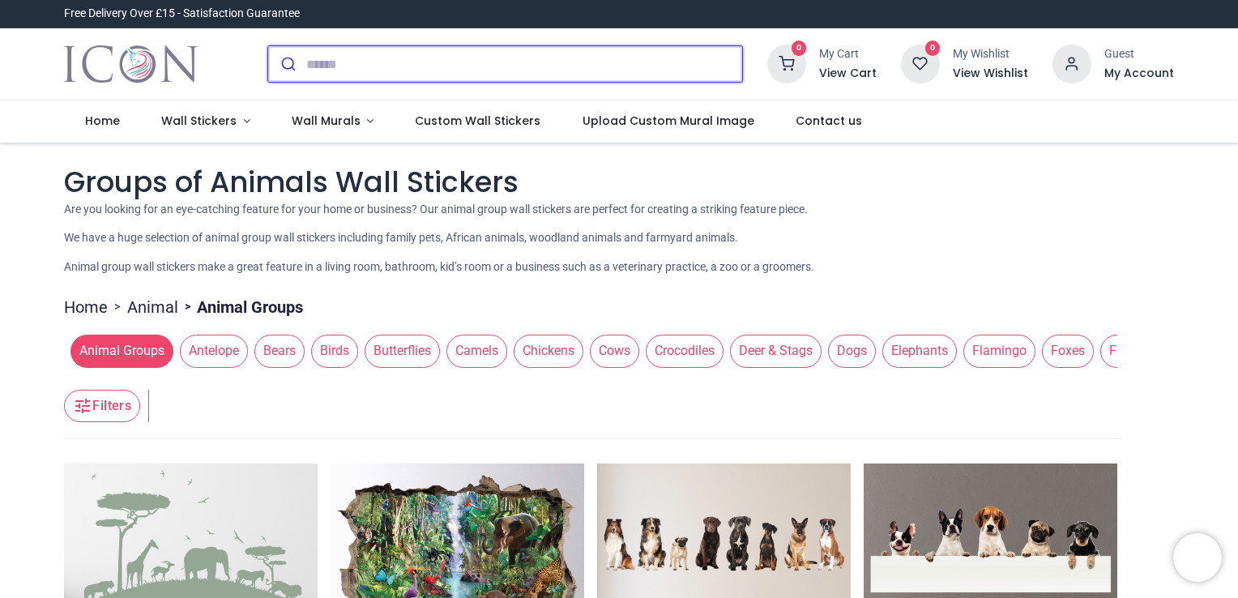
click at [447, 54] on input "search" at bounding box center [524, 64] width 436 height 36
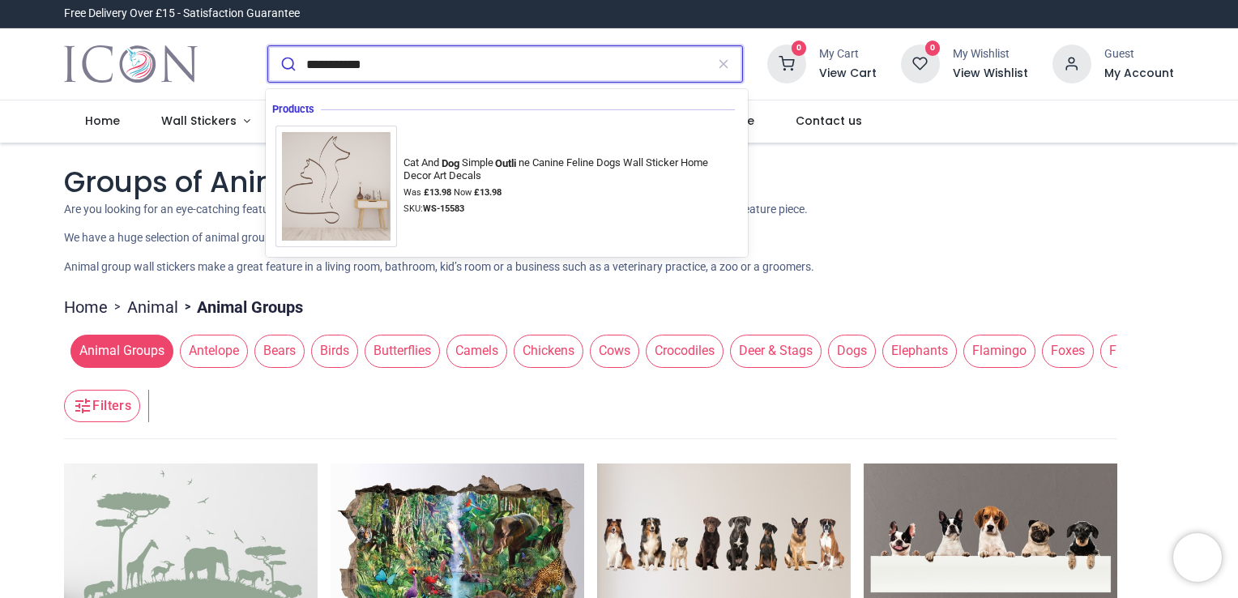
type input "**********"
click at [268, 46] on button "submit" at bounding box center [287, 64] width 38 height 36
